Goal: Entertainment & Leisure: Consume media (video, audio)

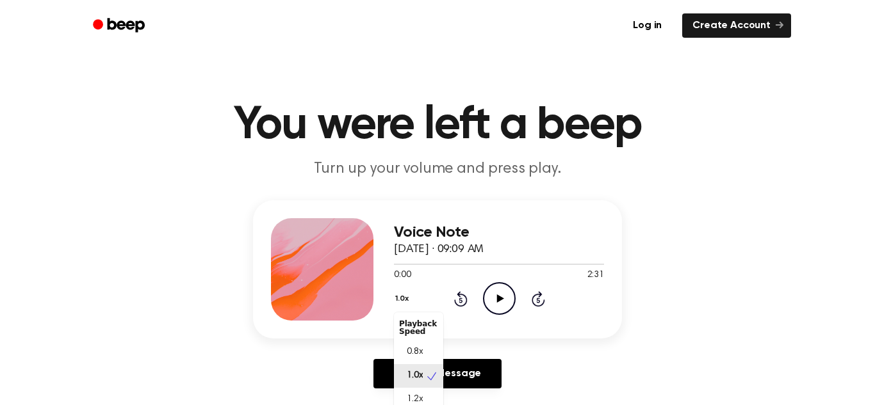
click at [401, 302] on button "1.0x" at bounding box center [403, 299] width 19 height 22
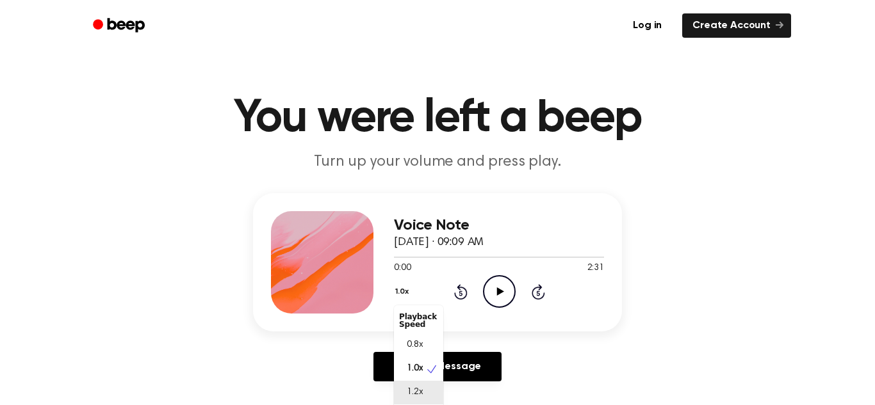
click at [420, 400] on span "1.2x" at bounding box center [415, 392] width 16 height 13
click at [515, 289] on icon "Play Audio" at bounding box center [499, 291] width 33 height 33
click at [499, 291] on icon "Pause Audio" at bounding box center [499, 291] width 33 height 33
click at [398, 295] on button "1.2x" at bounding box center [403, 292] width 19 height 22
click at [419, 351] on span "0.8x" at bounding box center [415, 345] width 16 height 13
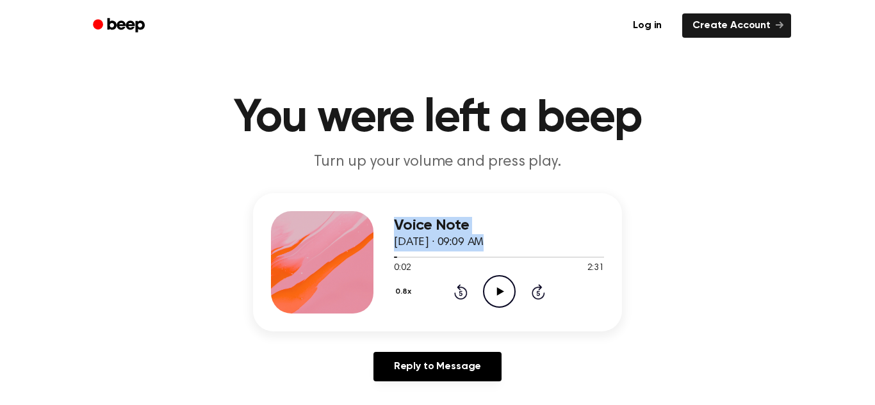
drag, startPoint x: 395, startPoint y: 259, endPoint x: 382, endPoint y: 259, distance: 12.8
click at [382, 259] on div "Voice Note October 10, 2025 · 09:09 AM 0:02 2:31 Your browser does not support …" at bounding box center [437, 262] width 369 height 138
click at [457, 290] on icon "Rewind 5 seconds" at bounding box center [461, 292] width 14 height 17
click at [498, 295] on icon "Play Audio" at bounding box center [499, 291] width 33 height 33
click at [500, 291] on icon at bounding box center [499, 292] width 6 height 8
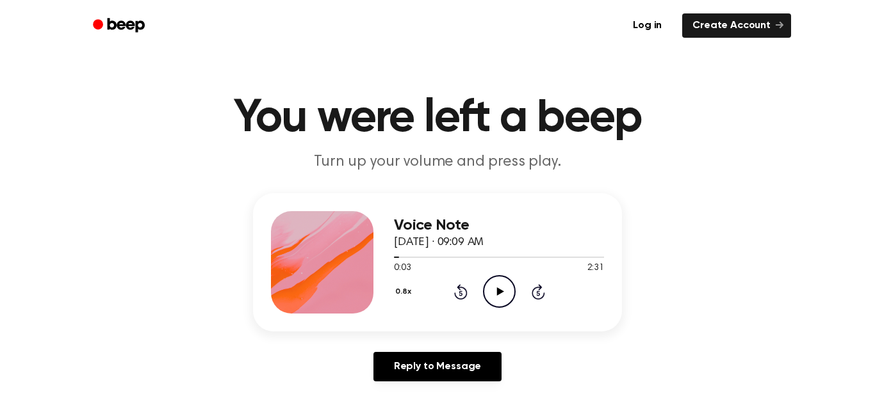
click at [500, 291] on icon at bounding box center [499, 292] width 7 height 8
click at [530, 288] on div "0.8x Rewind 5 seconds Pause Audio Skip 5 seconds" at bounding box center [499, 291] width 210 height 33
click at [537, 291] on icon "Skip 5 seconds" at bounding box center [538, 292] width 14 height 17
click at [454, 293] on icon at bounding box center [460, 291] width 13 height 15
click at [405, 289] on button "0.8x" at bounding box center [405, 292] width 22 height 22
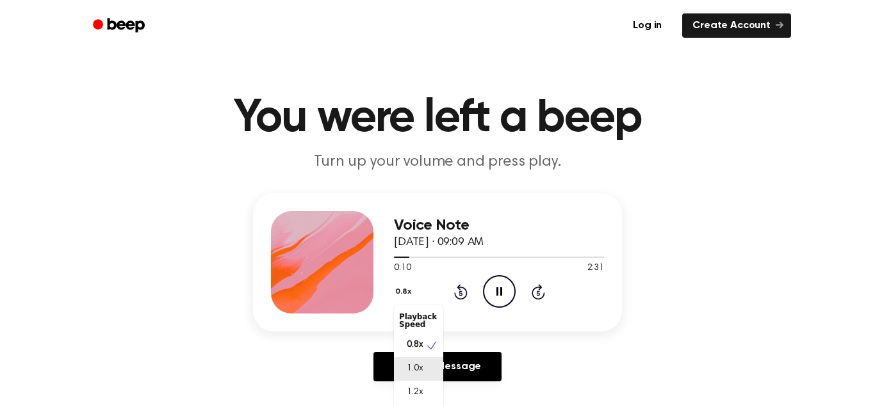
click at [421, 364] on span "1.0x" at bounding box center [415, 369] width 16 height 13
click at [461, 288] on icon at bounding box center [460, 291] width 13 height 15
click at [461, 289] on icon "Rewind 5 seconds" at bounding box center [461, 292] width 14 height 17
click at [463, 291] on icon "Rewind 5 seconds" at bounding box center [461, 292] width 14 height 17
click at [542, 286] on icon "Skip 5 seconds" at bounding box center [538, 292] width 14 height 17
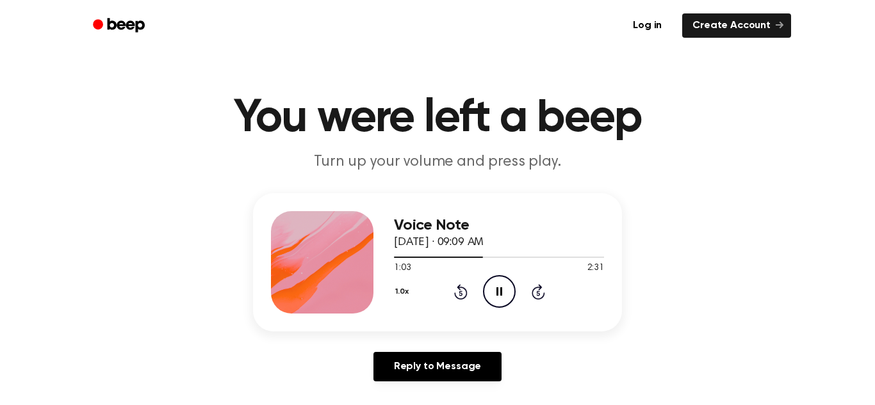
click at [497, 286] on icon "Pause Audio" at bounding box center [499, 291] width 33 height 33
click at [506, 290] on icon "Play Audio" at bounding box center [499, 291] width 33 height 33
click at [462, 293] on icon "Rewind 5 seconds" at bounding box center [461, 292] width 14 height 17
click at [503, 295] on icon "Pause Audio" at bounding box center [499, 291] width 33 height 33
click at [503, 295] on icon "Play Audio" at bounding box center [499, 291] width 33 height 33
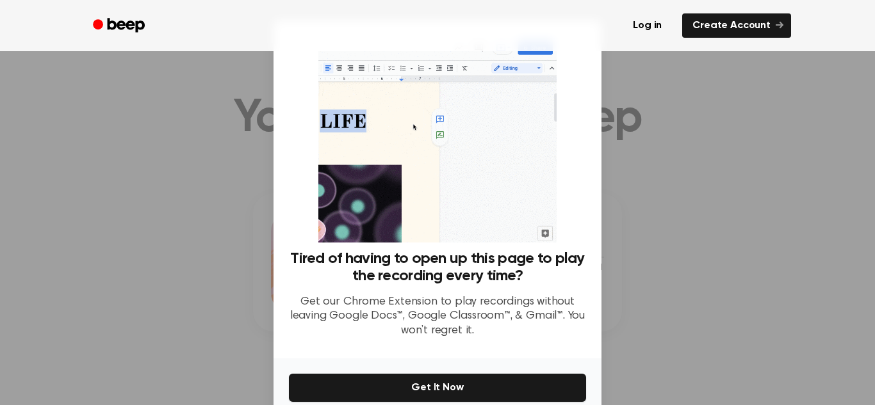
click at [503, 295] on p "Get our Chrome Extension to play recordings without leaving Google Docs™, Googl…" at bounding box center [437, 317] width 297 height 44
click at [658, 229] on div at bounding box center [437, 202] width 875 height 405
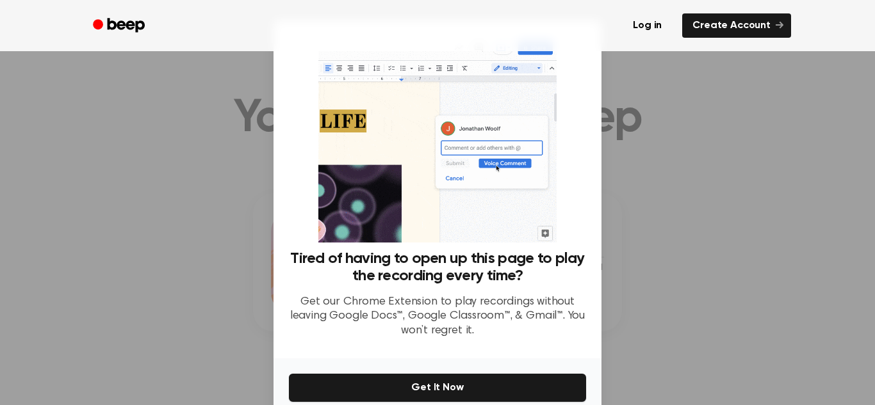
click at [647, 316] on div at bounding box center [437, 202] width 875 height 405
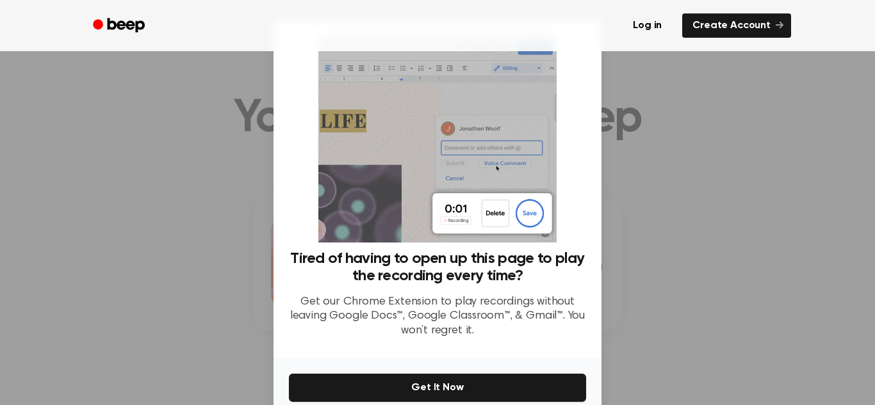
click at [67, 193] on div at bounding box center [437, 202] width 875 height 405
click at [71, 193] on div at bounding box center [437, 202] width 875 height 405
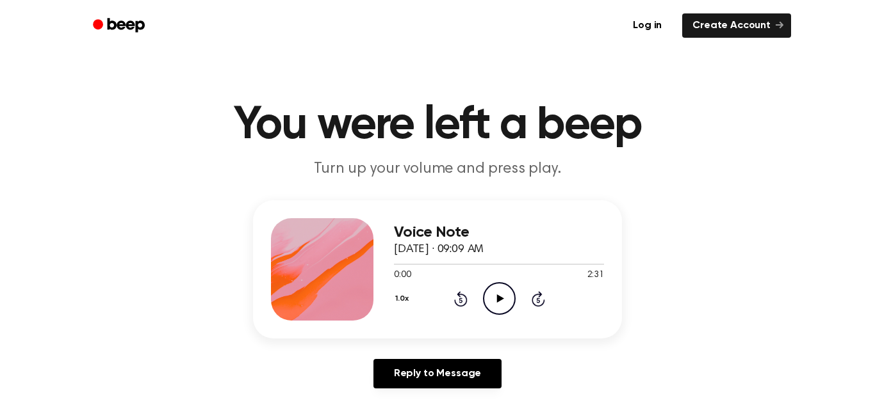
click at [534, 297] on icon at bounding box center [538, 298] width 13 height 15
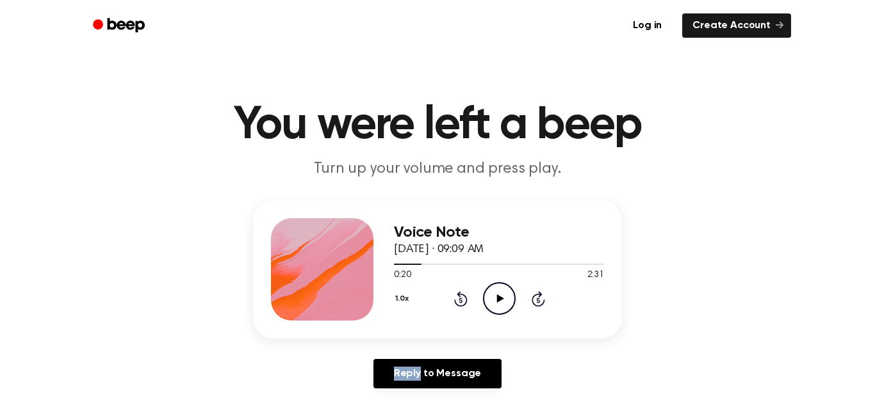
click at [534, 297] on icon at bounding box center [538, 298] width 13 height 15
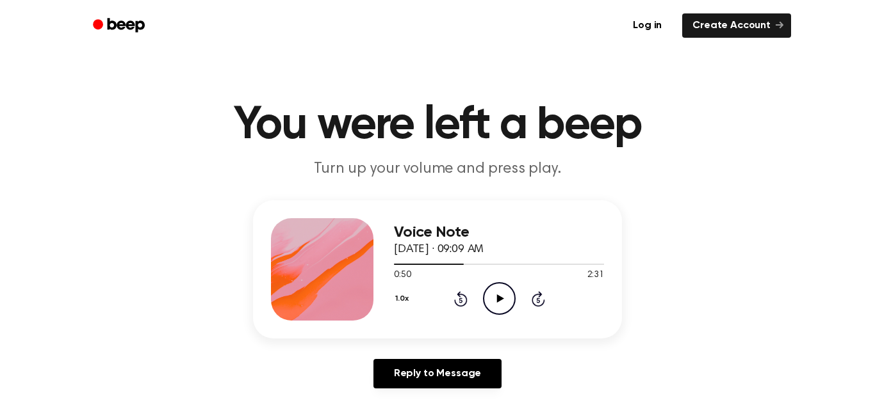
click at [466, 302] on icon at bounding box center [460, 298] width 13 height 15
click at [464, 302] on icon "Rewind 5 seconds" at bounding box center [461, 299] width 14 height 17
click at [502, 300] on icon "Play Audio" at bounding box center [499, 298] width 33 height 33
click at [539, 300] on icon "Skip 5 seconds" at bounding box center [538, 299] width 14 height 17
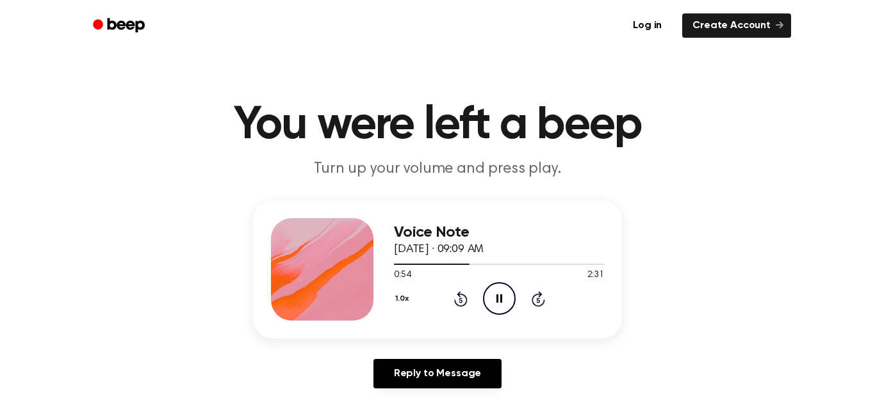
click at [541, 304] on icon at bounding box center [538, 298] width 13 height 15
click at [540, 302] on icon "Skip 5 seconds" at bounding box center [538, 299] width 14 height 17
click at [539, 299] on icon "Skip 5 seconds" at bounding box center [538, 299] width 14 height 17
click at [461, 298] on icon at bounding box center [460, 300] width 3 height 5
click at [531, 302] on icon "Skip 5 seconds" at bounding box center [538, 299] width 14 height 17
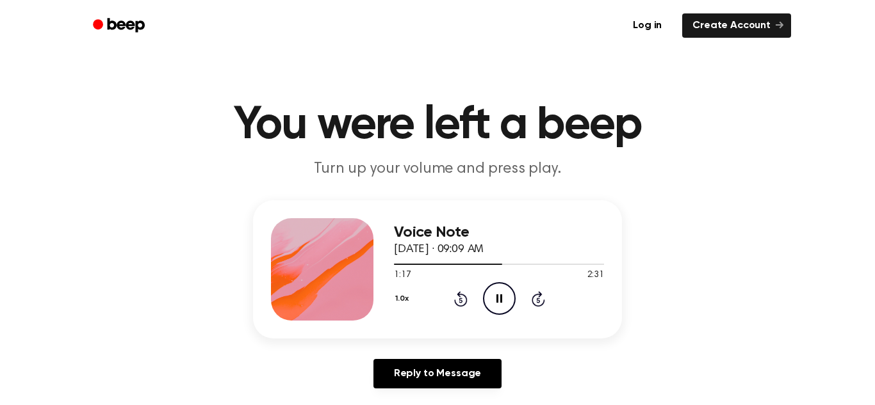
click at [454, 299] on icon "Rewind 5 seconds" at bounding box center [461, 299] width 14 height 17
click at [460, 298] on icon at bounding box center [460, 300] width 3 height 5
click at [541, 299] on icon "Skip 5 seconds" at bounding box center [538, 299] width 14 height 17
click at [493, 300] on icon "Pause Audio" at bounding box center [499, 298] width 33 height 33
click at [457, 299] on icon "Rewind 5 seconds" at bounding box center [461, 299] width 14 height 17
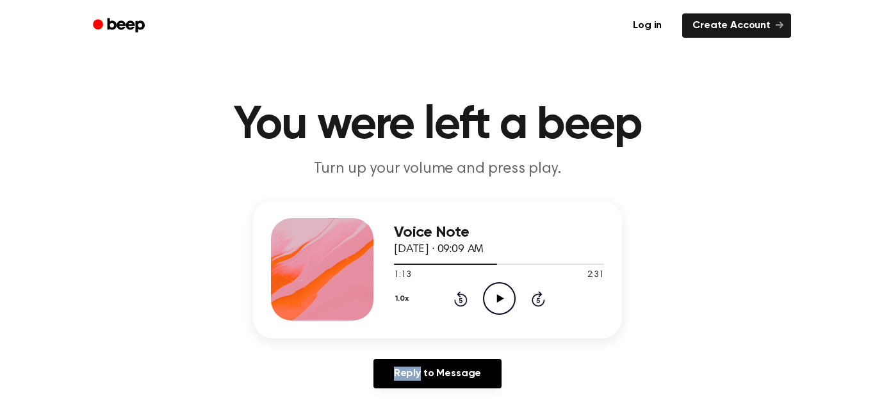
click at [457, 299] on icon "Rewind 5 seconds" at bounding box center [461, 299] width 14 height 17
click at [505, 293] on icon "Play Audio" at bounding box center [499, 298] width 33 height 33
click at [460, 300] on icon at bounding box center [460, 300] width 3 height 5
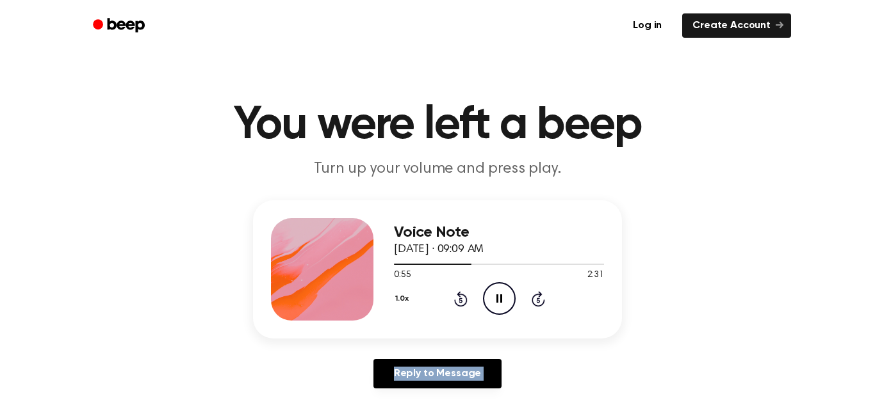
click at [460, 300] on icon at bounding box center [460, 300] width 3 height 5
click at [462, 300] on icon "Rewind 5 seconds" at bounding box center [461, 299] width 14 height 17
click at [541, 302] on icon "Skip 5 seconds" at bounding box center [538, 299] width 14 height 17
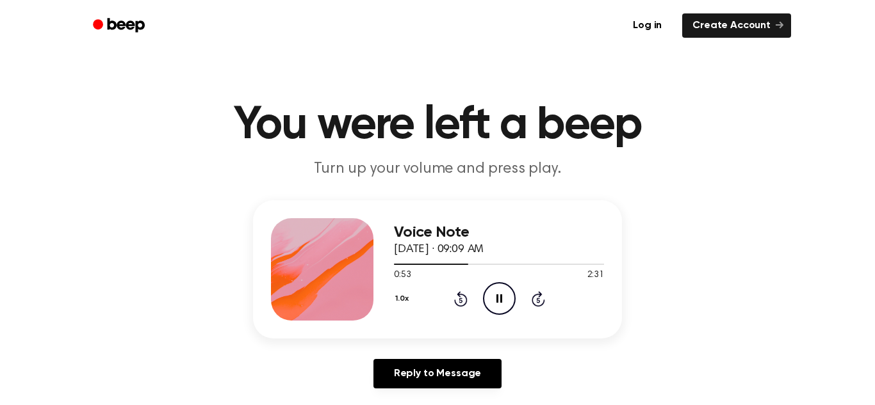
click at [541, 302] on icon "Skip 5 seconds" at bounding box center [538, 299] width 14 height 17
click at [540, 301] on icon "Skip 5 seconds" at bounding box center [538, 299] width 14 height 17
click at [538, 302] on icon at bounding box center [537, 300] width 3 height 5
